Goal: Find specific page/section: Find specific page/section

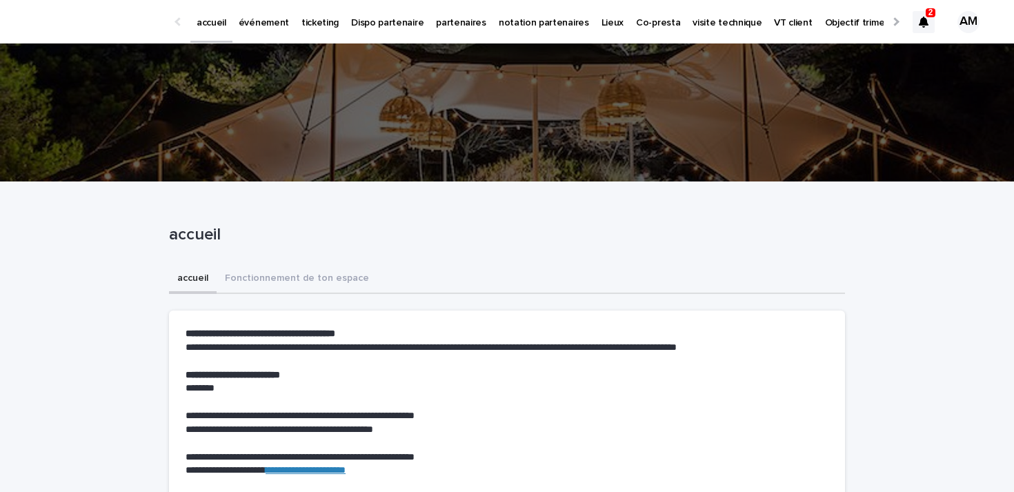
click at [318, 13] on p "ticketing" at bounding box center [320, 14] width 37 height 29
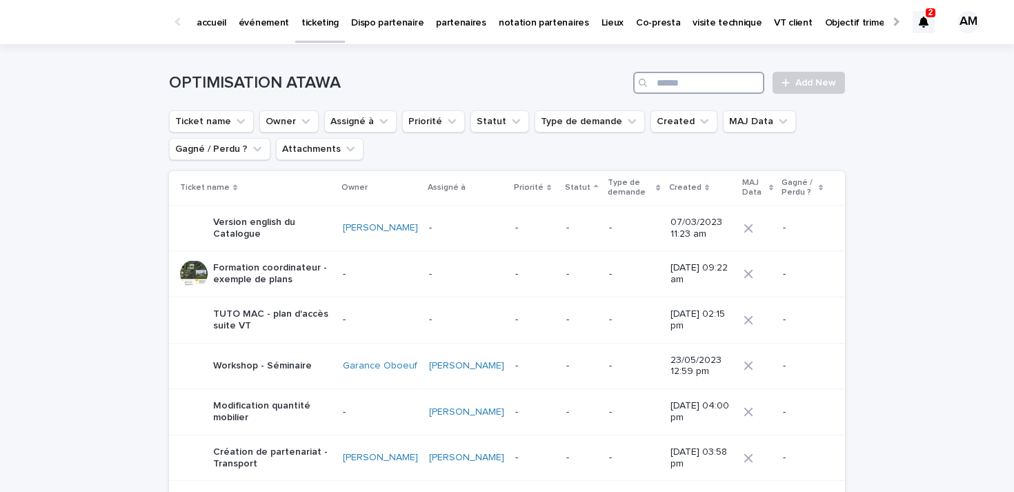
click at [678, 72] on input "Search" at bounding box center [698, 83] width 131 height 22
click at [281, 117] on button "Owner" at bounding box center [288, 121] width 59 height 22
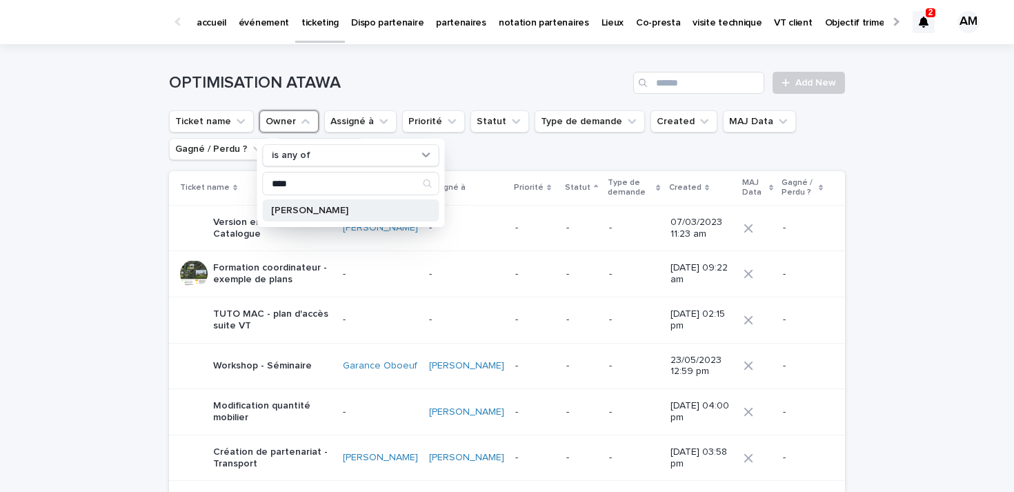
type input "****"
click at [315, 214] on p "[PERSON_NAME]" at bounding box center [344, 211] width 146 height 10
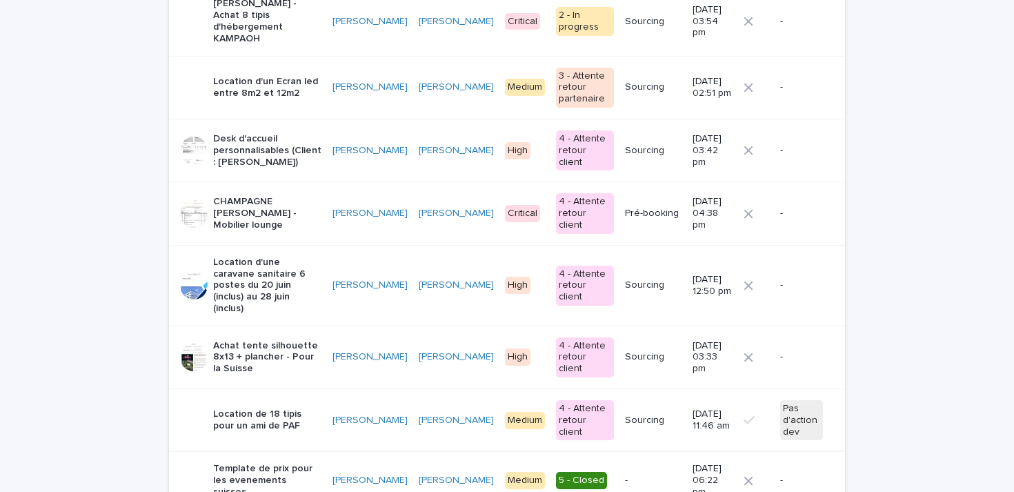
scroll to position [451, 0]
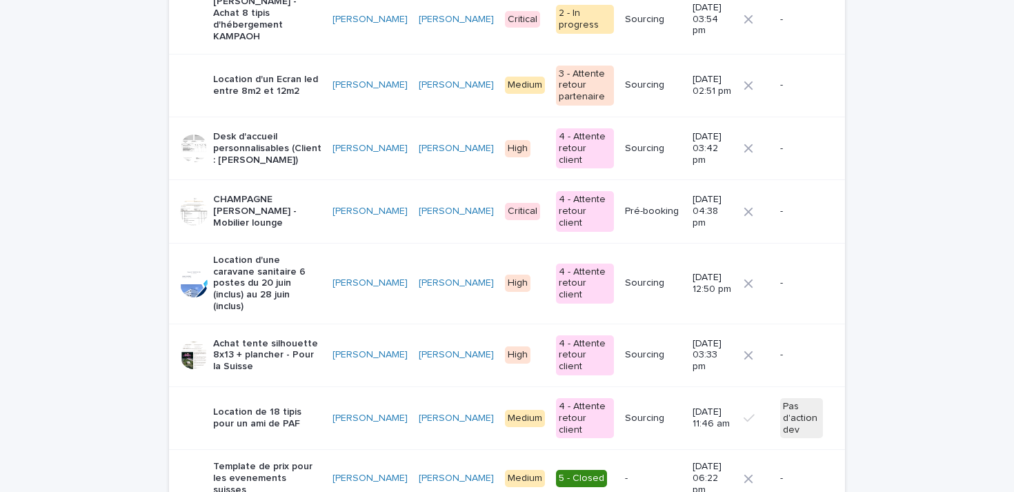
click at [283, 406] on p "Location de 18 tipis pour un ami de PAF" at bounding box center [267, 417] width 108 height 23
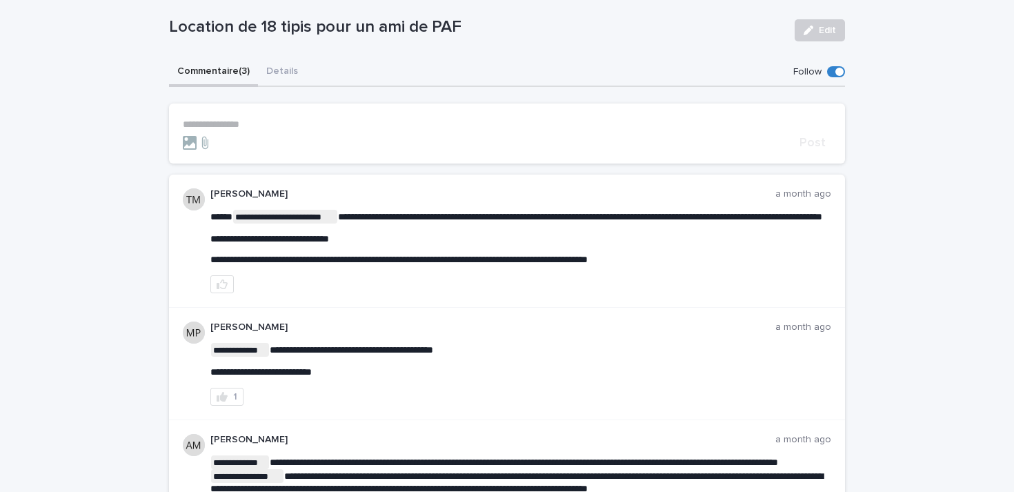
scroll to position [75, 0]
